Goal: Consume media (video, audio)

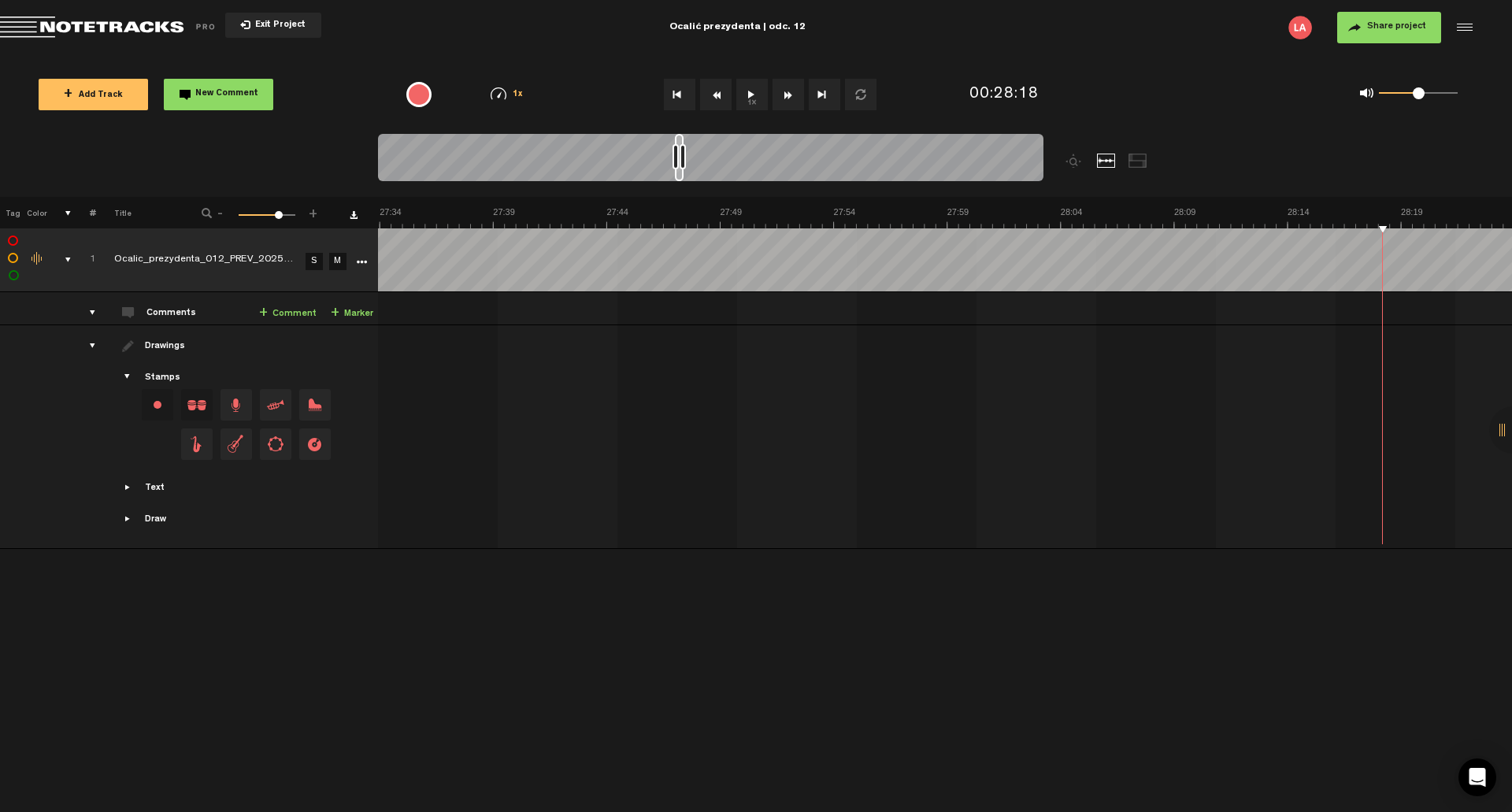
scroll to position [0, 37673]
click at [754, 105] on button "1x" at bounding box center [752, 95] width 32 height 32
click at [747, 91] on button "1x" at bounding box center [752, 95] width 32 height 32
click at [752, 94] on button "1x" at bounding box center [752, 95] width 32 height 32
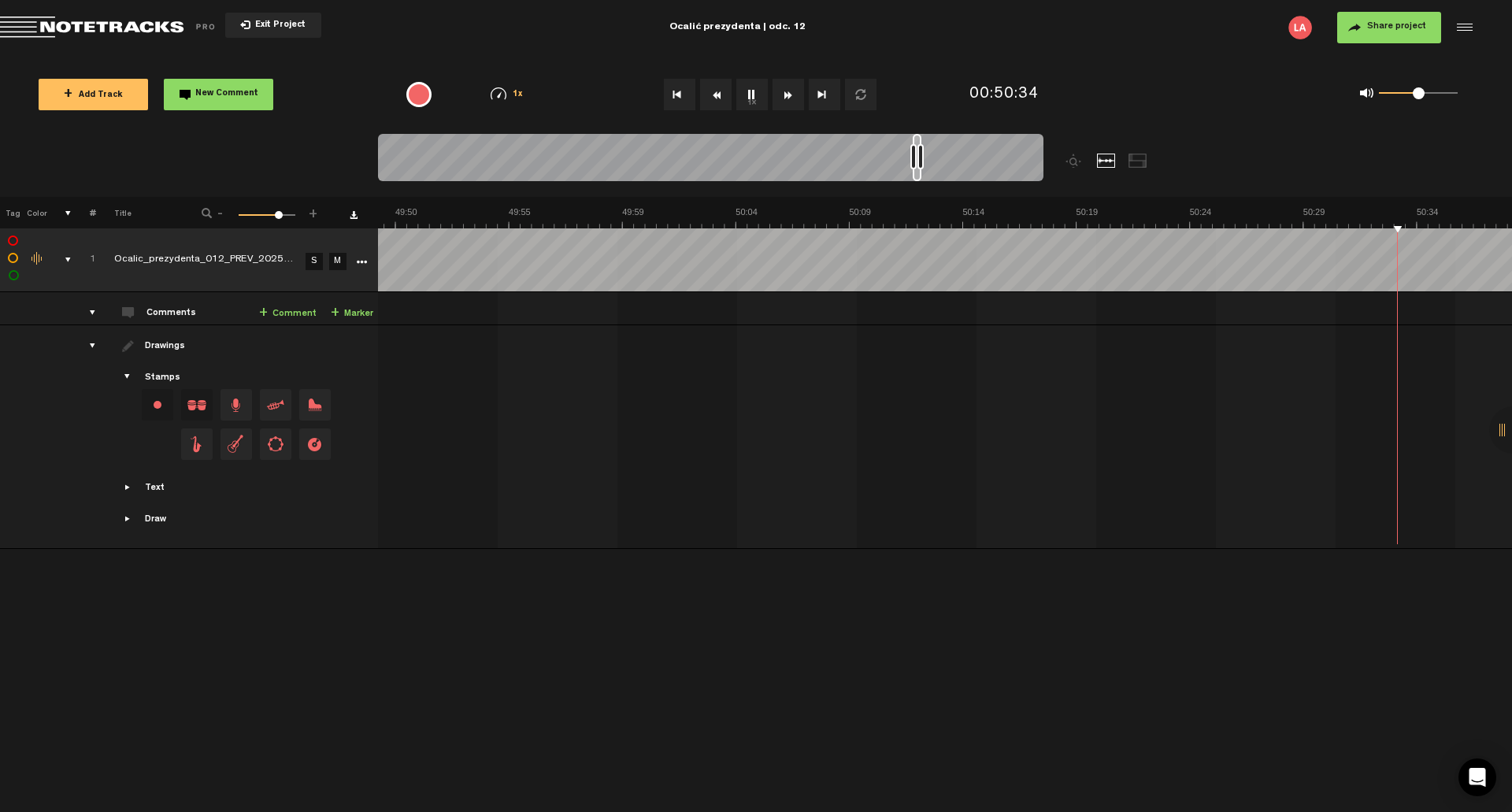
scroll to position [0, 68524]
click at [747, 86] on button "1x" at bounding box center [752, 95] width 32 height 32
click at [761, 95] on button "1x" at bounding box center [752, 95] width 32 height 32
drag, startPoint x: 748, startPoint y: 88, endPoint x: 736, endPoint y: 75, distance: 17.7
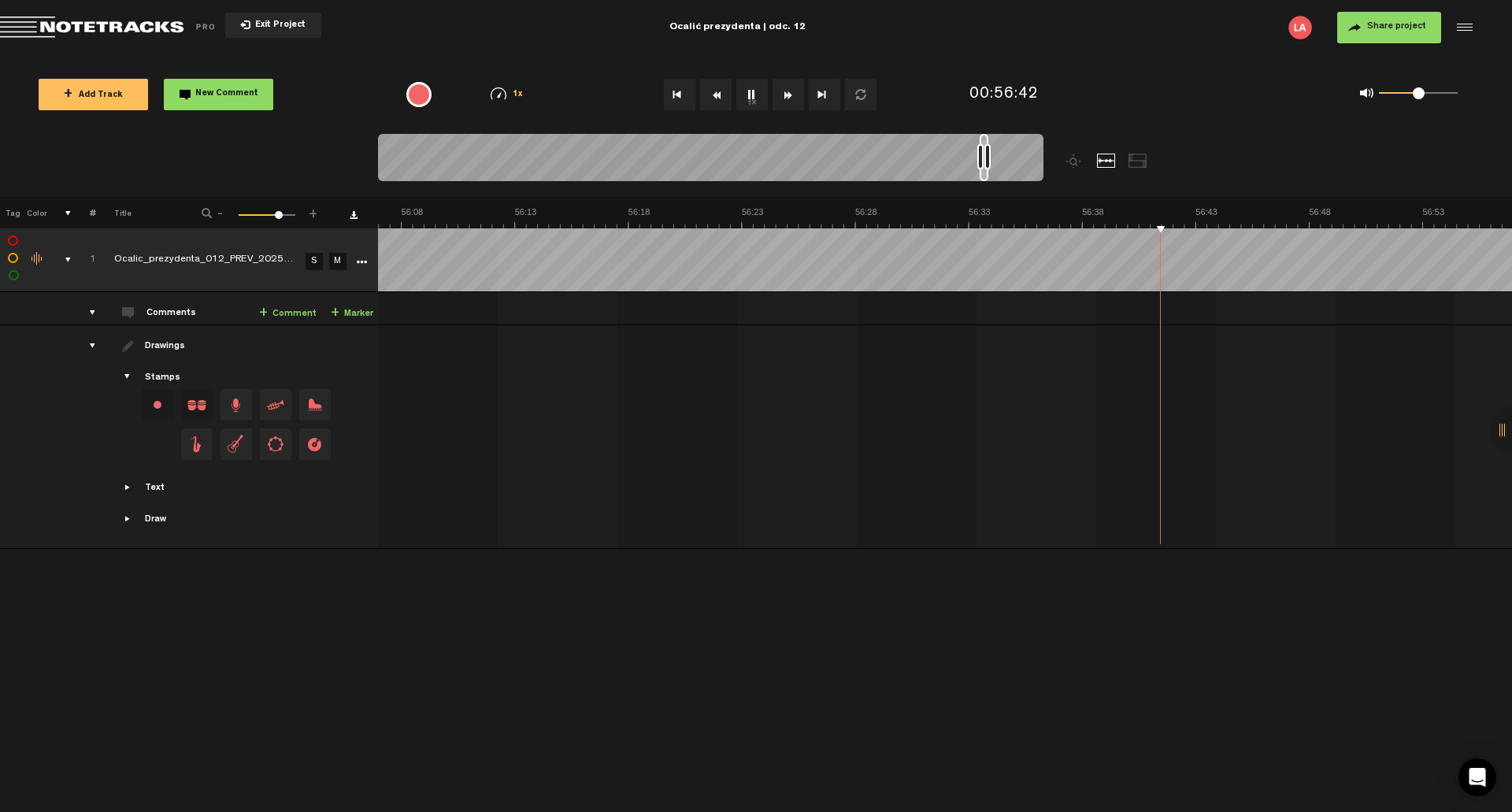
click at [748, 88] on button "1x" at bounding box center [752, 95] width 32 height 32
click at [745, 91] on button "1x" at bounding box center [752, 95] width 32 height 32
click at [751, 92] on button "1x" at bounding box center [752, 95] width 32 height 32
click at [751, 91] on button "1x" at bounding box center [752, 95] width 32 height 32
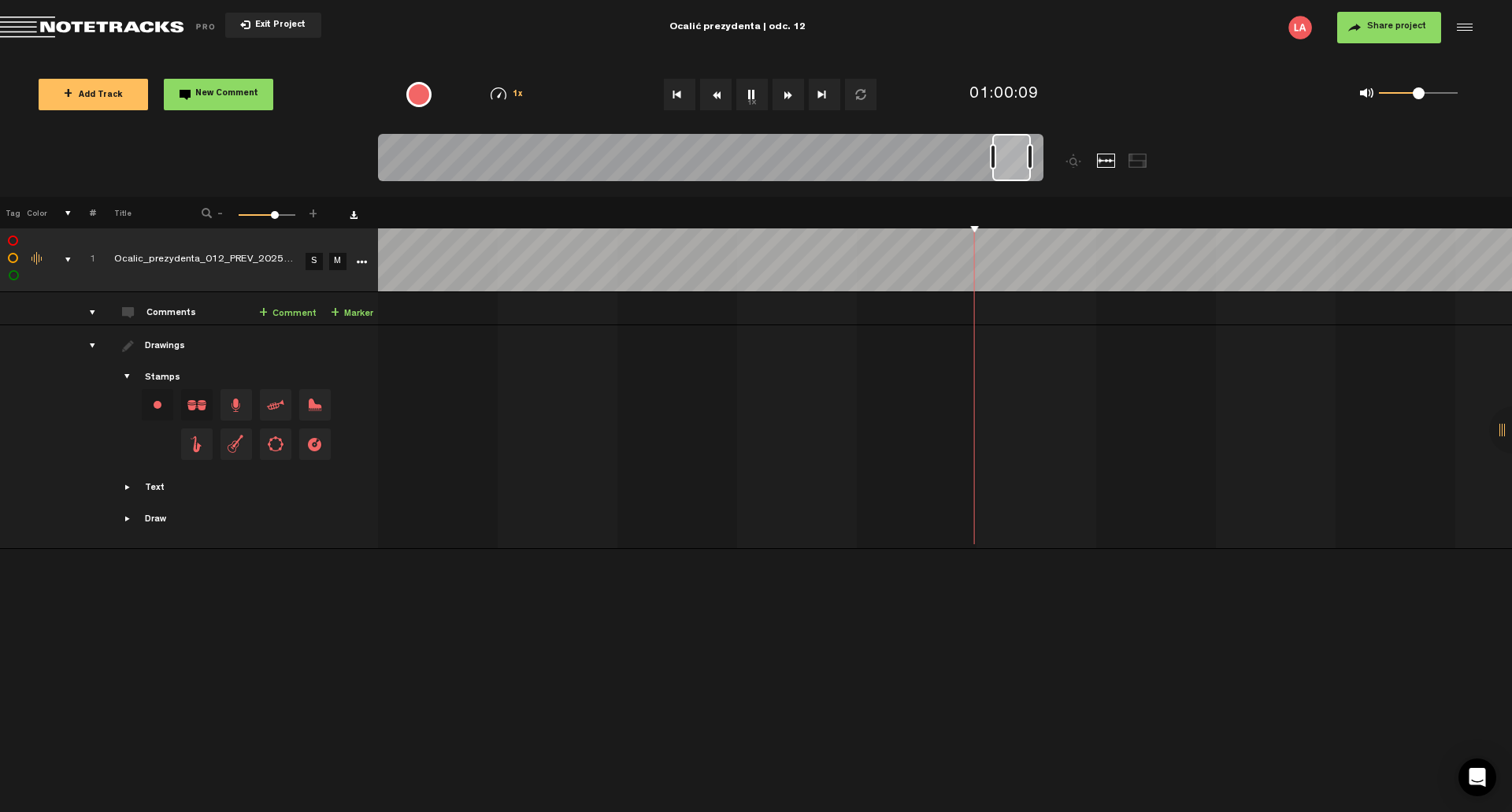
scroll to position [0, 16610]
drag, startPoint x: 1022, startPoint y: 159, endPoint x: 989, endPoint y: 160, distance: 33.0
click at [989, 160] on div at bounding box center [990, 157] width 7 height 25
click at [761, 89] on button "1x" at bounding box center [752, 95] width 32 height 32
